Goal: Navigation & Orientation: Find specific page/section

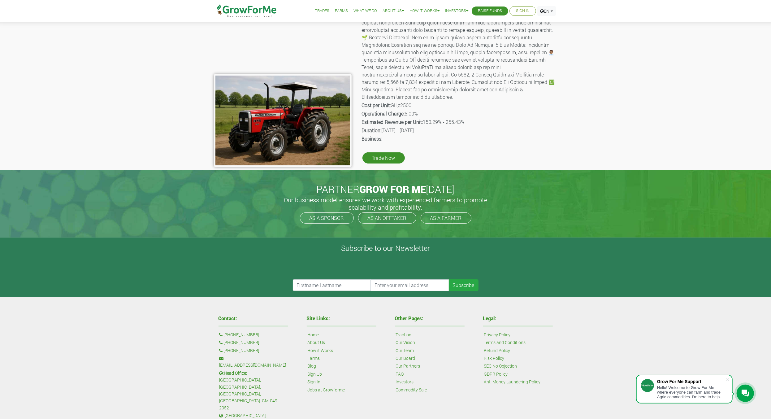
scroll to position [124, 0]
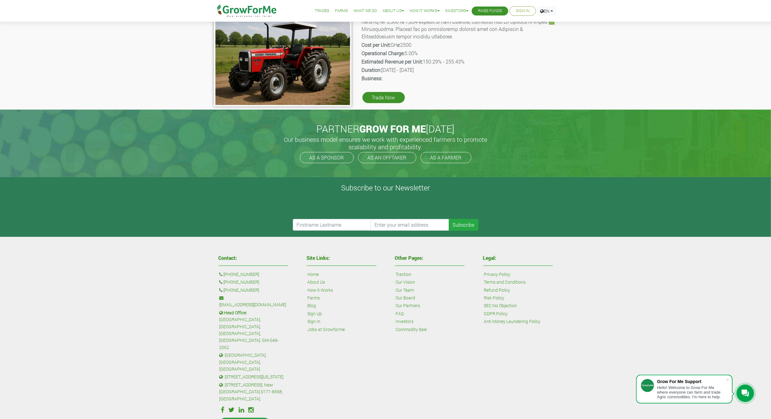
click at [399, 274] on link "Traction" at bounding box center [404, 274] width 16 height 7
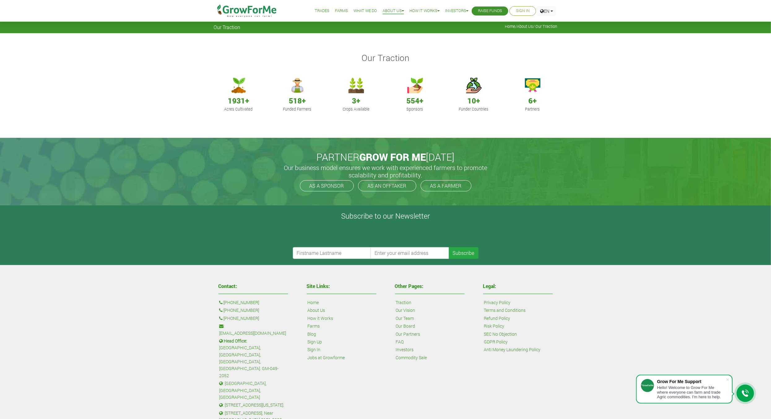
click at [253, 12] on img at bounding box center [246, 11] width 63 height 22
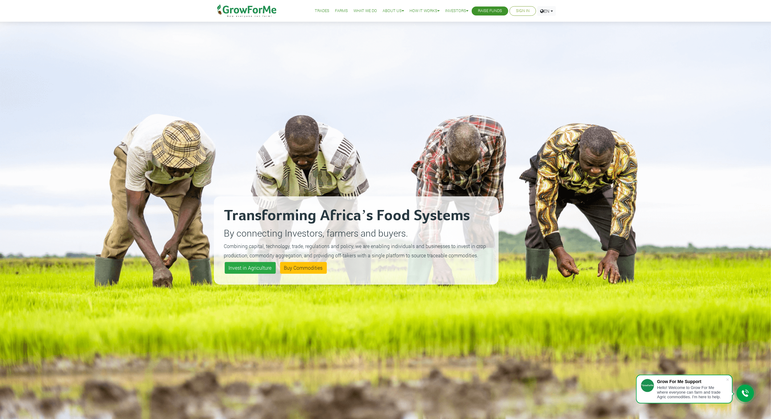
click at [675, 45] on div "Transforming Africa’s Food Systems By connecting Investors, farmers and buyers.…" at bounding box center [385, 232] width 771 height 465
